Goal: Navigation & Orientation: Find specific page/section

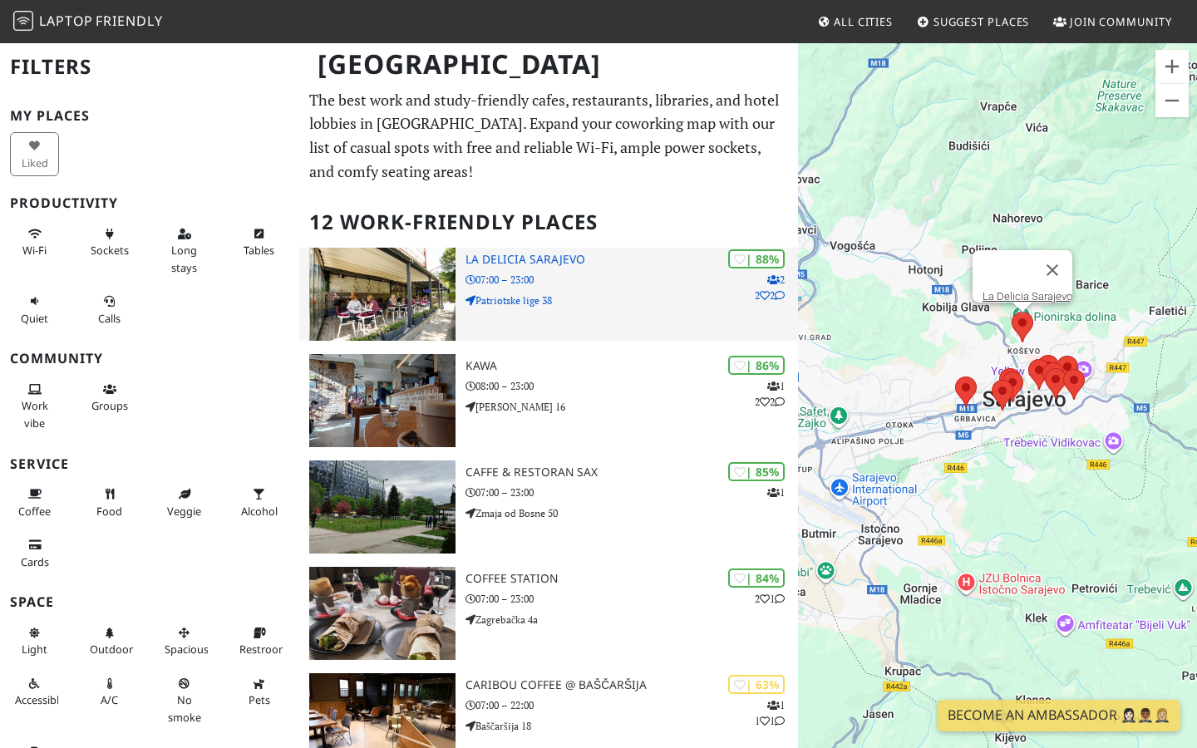
click at [596, 289] on div "| 88% 2 2 2 La Delicia Sarajevo 07:00 – 23:00 Patriotske lige 38" at bounding box center [632, 294] width 333 height 93
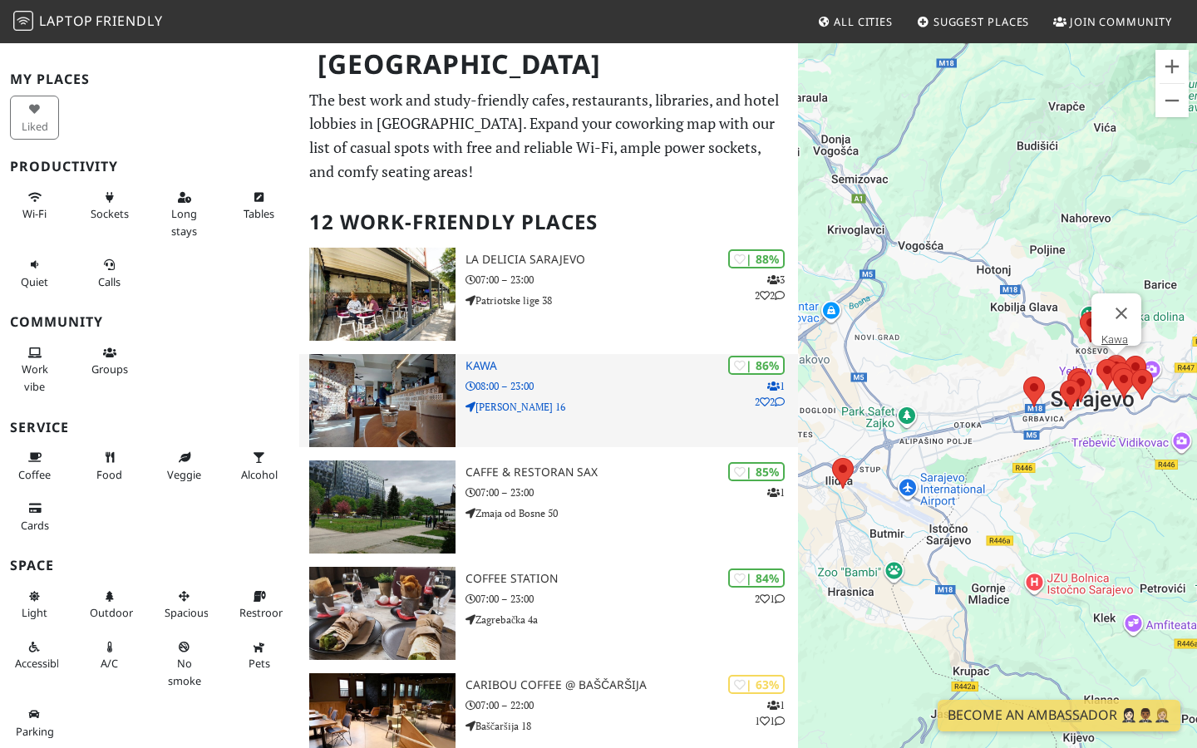
click at [415, 397] on img at bounding box center [382, 400] width 146 height 93
